Goal: Information Seeking & Learning: Learn about a topic

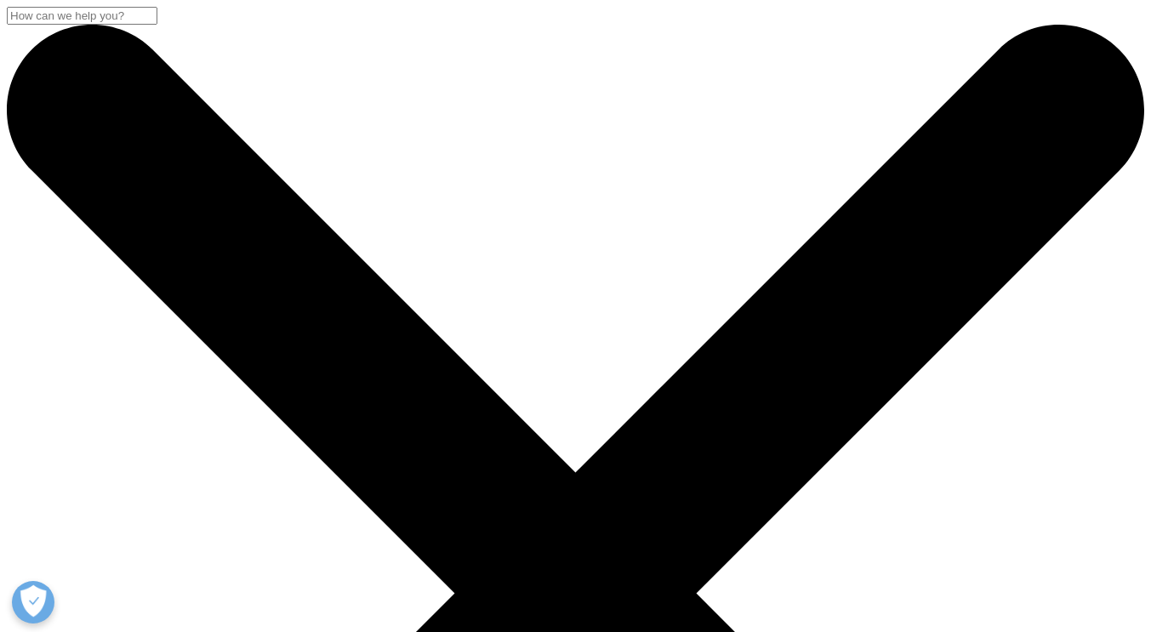
click at [157, 25] on input "Search" at bounding box center [82, 16] width 151 height 18
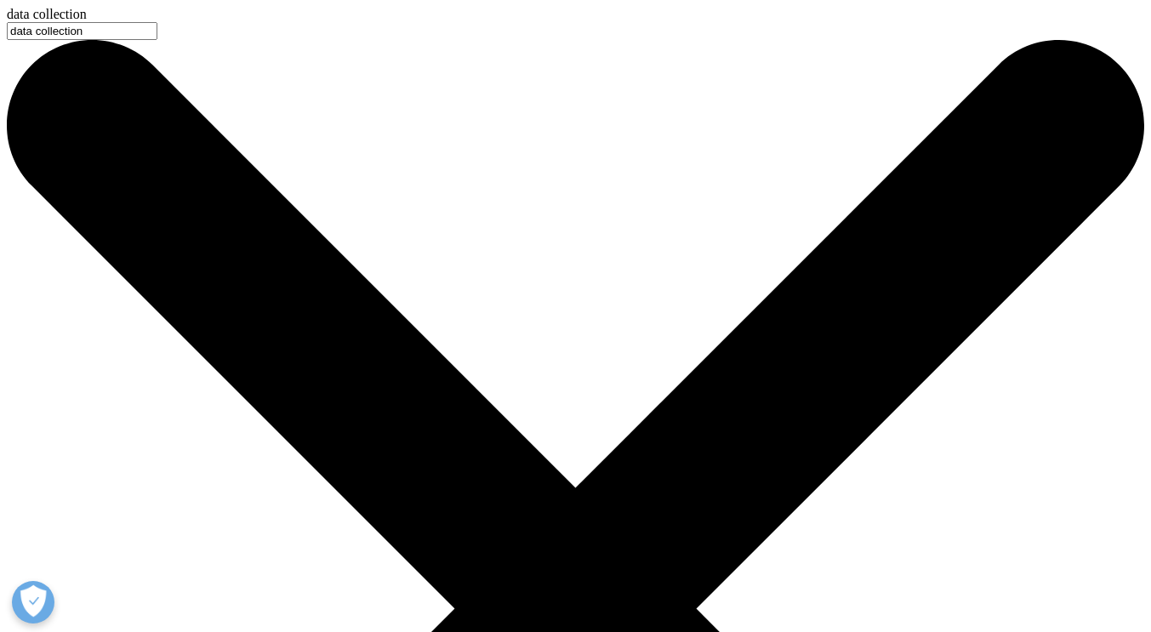
type input "data collection"
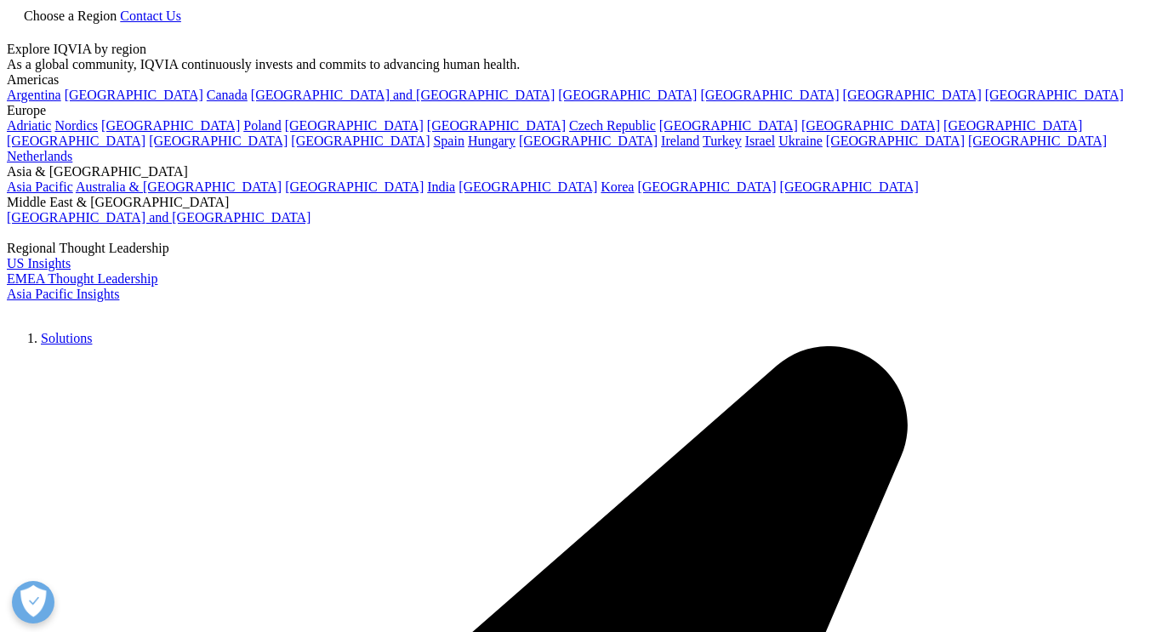
type input "data collection"
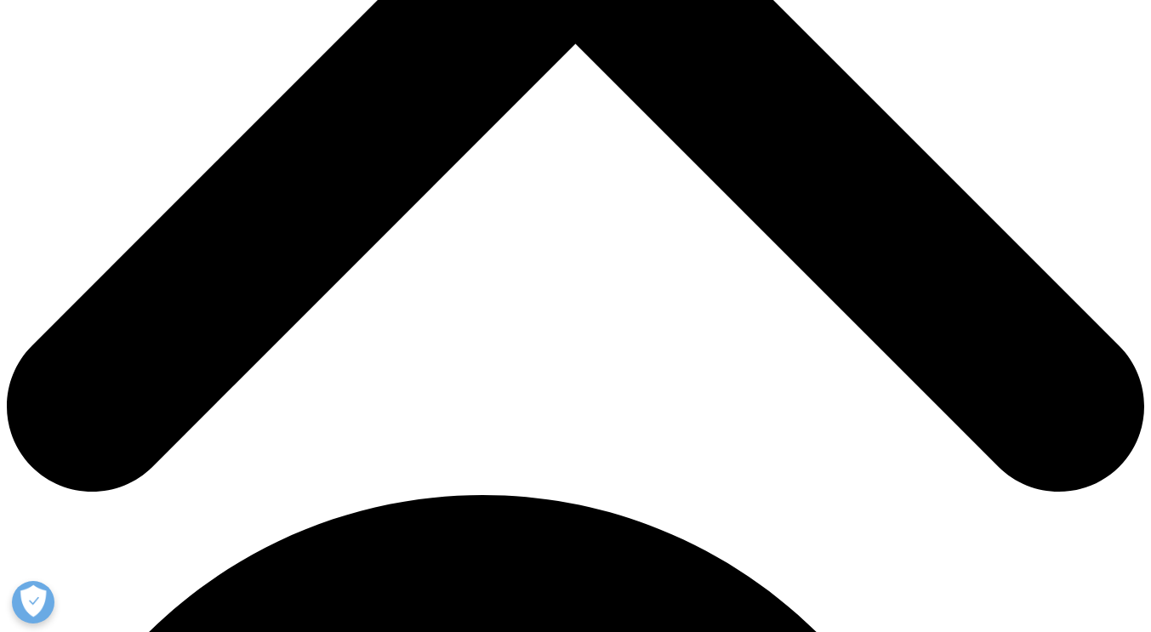
scroll to position [680, 0]
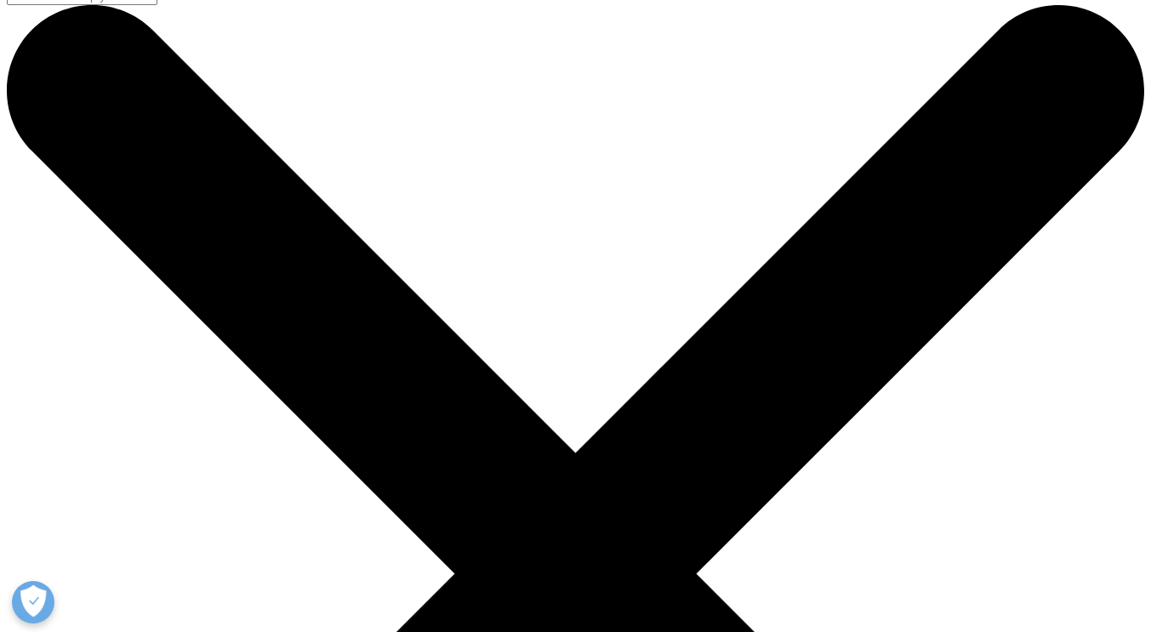
scroll to position [0, 0]
